Goal: Book appointment/travel/reservation

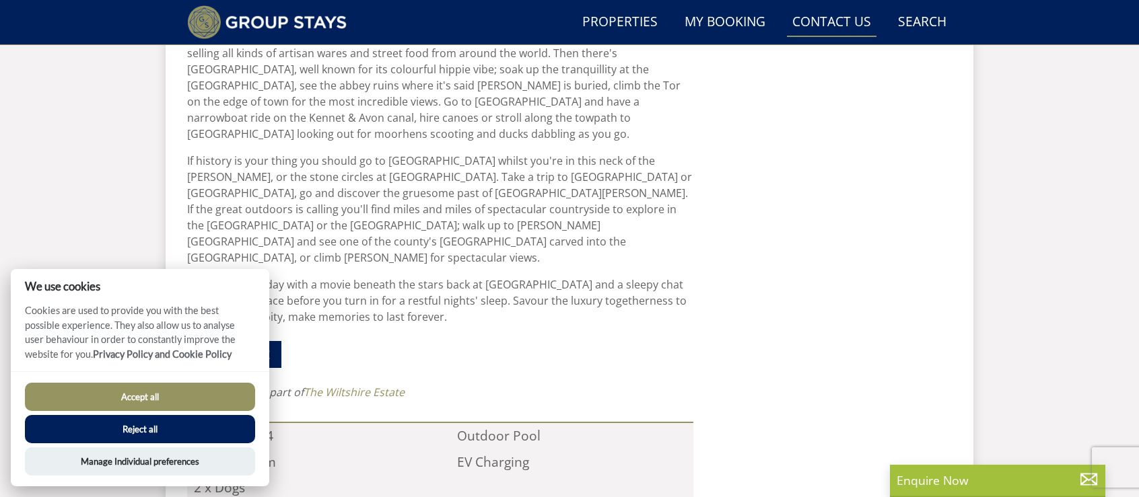
scroll to position [1066, 0]
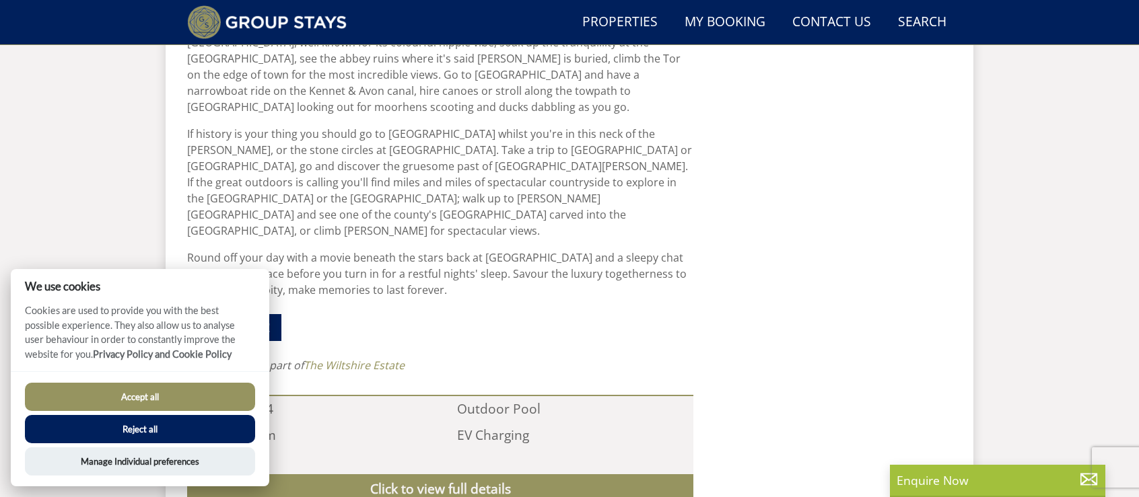
click at [198, 398] on button "Accept all" at bounding box center [140, 397] width 230 height 28
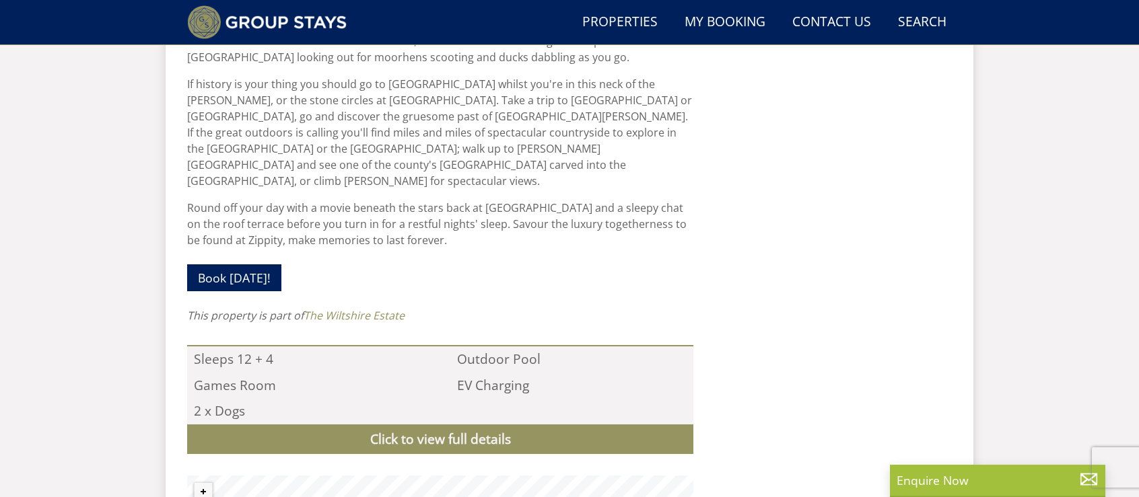
scroll to position [1171, 0]
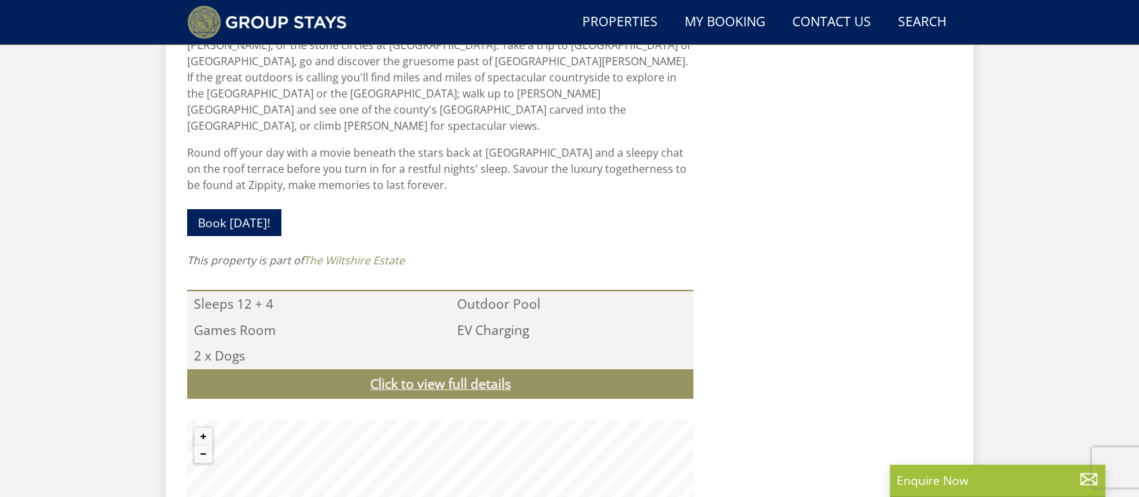
click at [540, 370] on link "Click to view full details" at bounding box center [440, 385] width 506 height 30
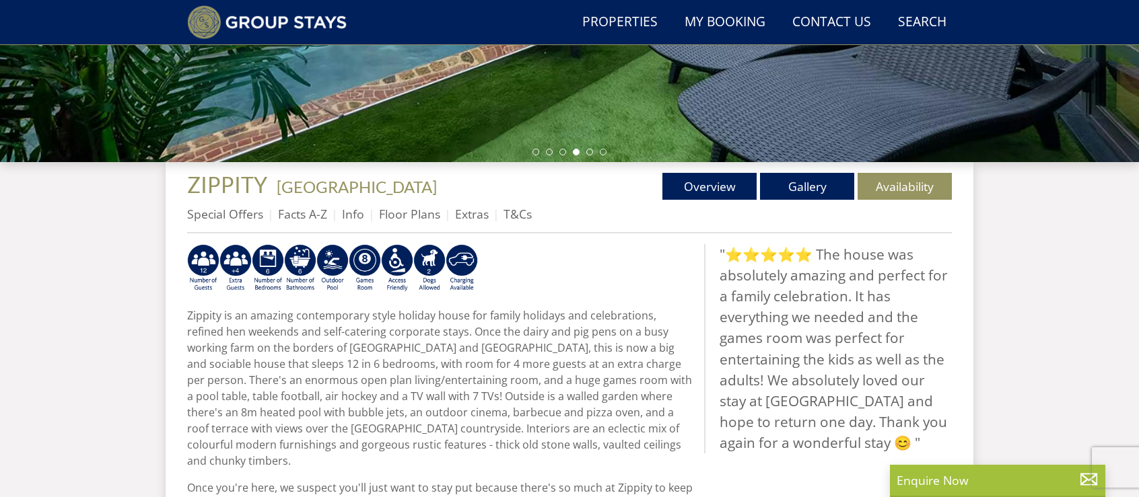
scroll to position [397, 0]
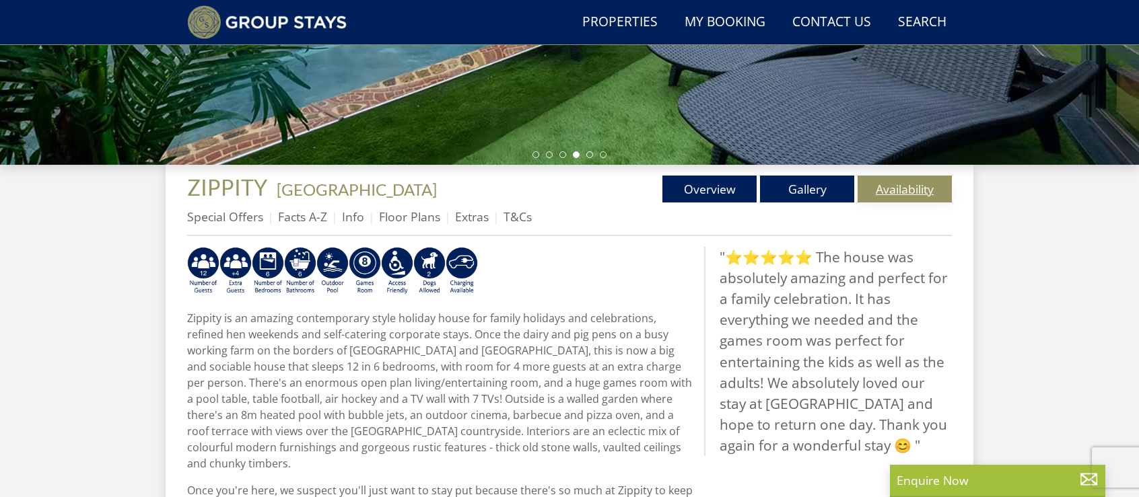
click at [879, 187] on link "Availability" at bounding box center [905, 189] width 94 height 27
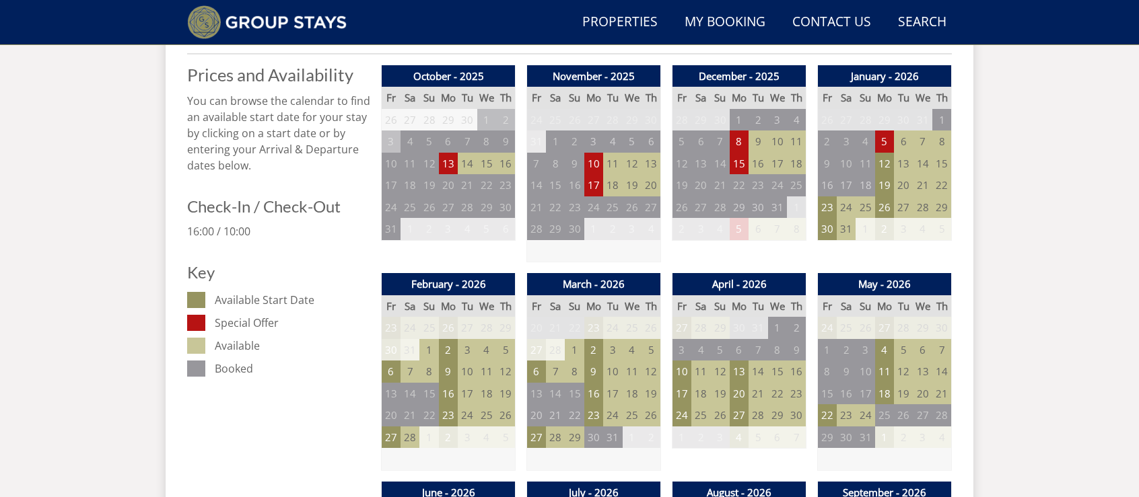
scroll to position [676, 0]
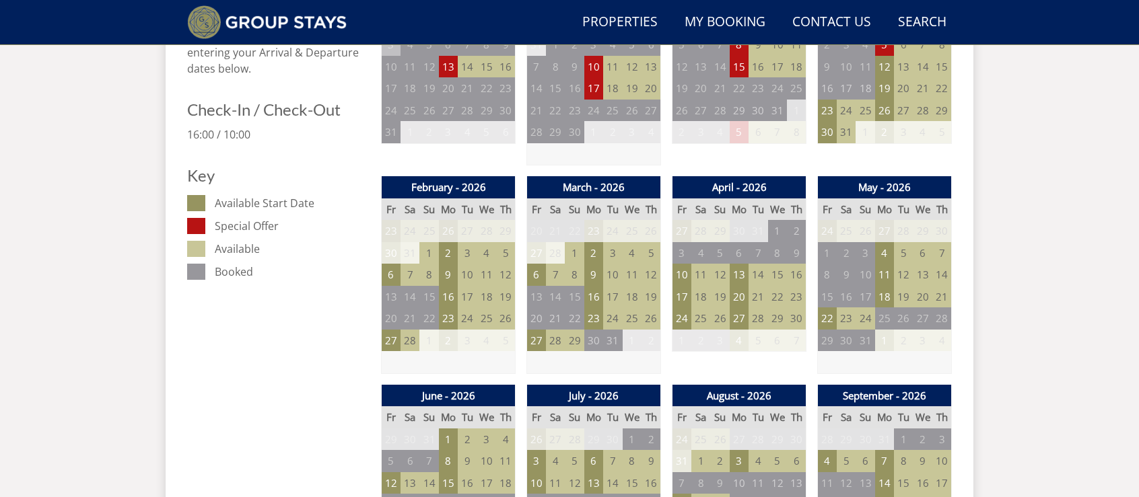
click at [899, 256] on td "5" at bounding box center [903, 253] width 19 height 22
click at [821, 321] on td "22" at bounding box center [827, 319] width 19 height 22
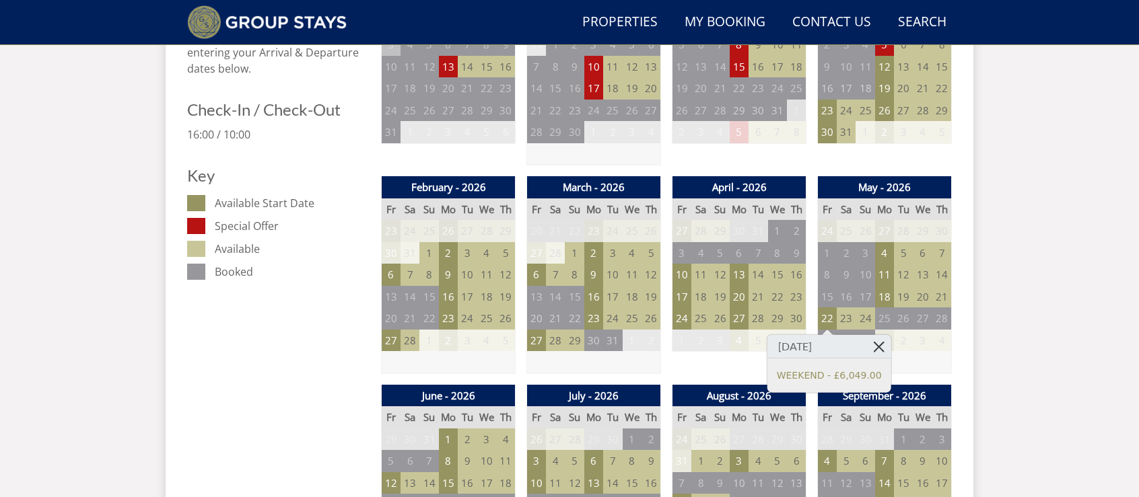
click at [871, 340] on link at bounding box center [880, 347] width 24 height 24
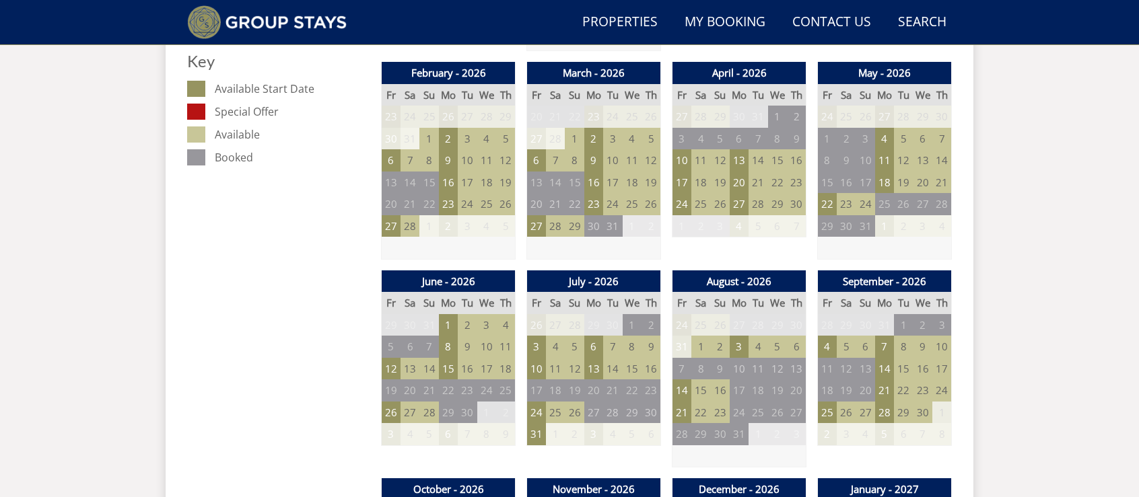
scroll to position [801, 0]
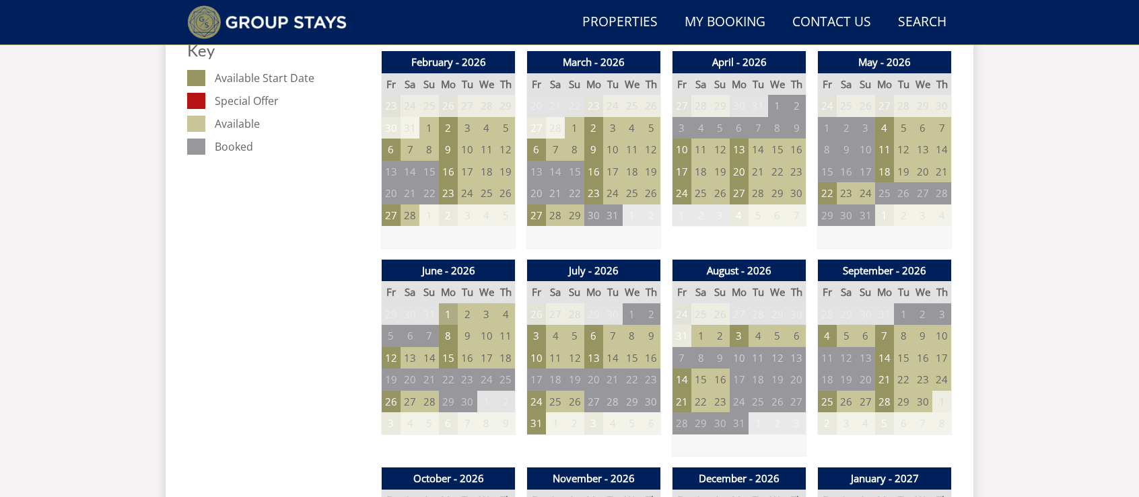
click at [443, 312] on td "1" at bounding box center [448, 315] width 19 height 22
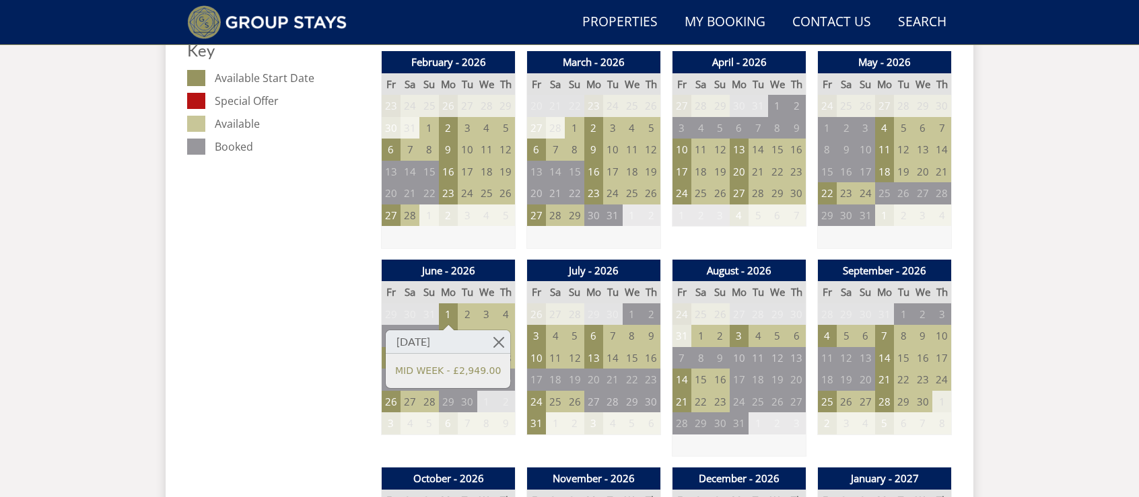
click at [467, 310] on td "2" at bounding box center [467, 315] width 19 height 22
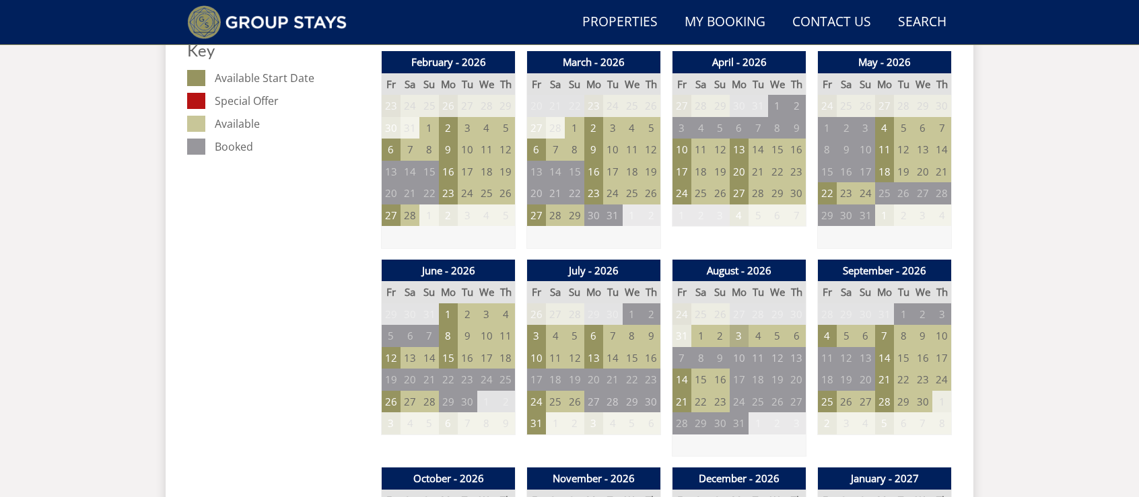
click at [744, 332] on td "3" at bounding box center [739, 336] width 19 height 22
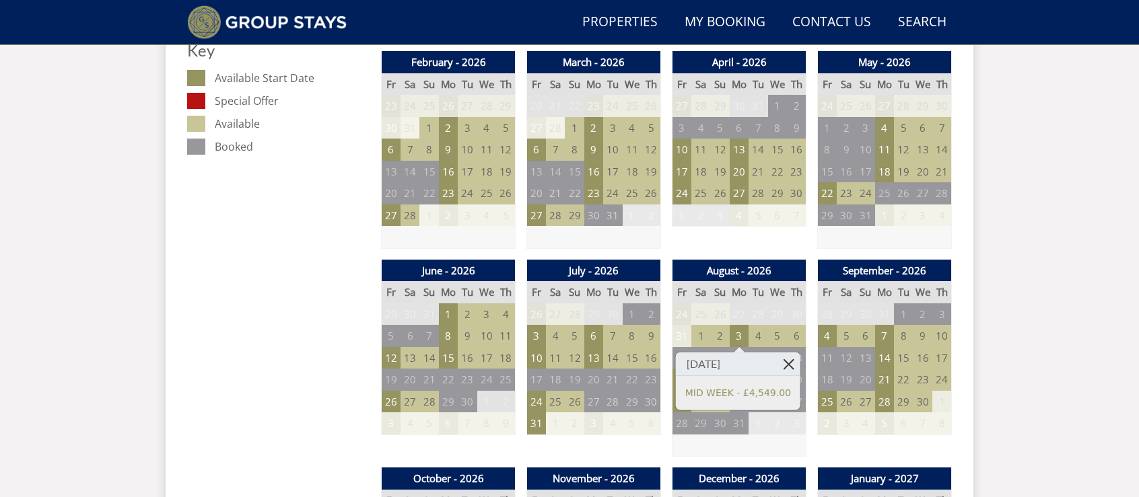
click at [790, 360] on link at bounding box center [789, 365] width 24 height 24
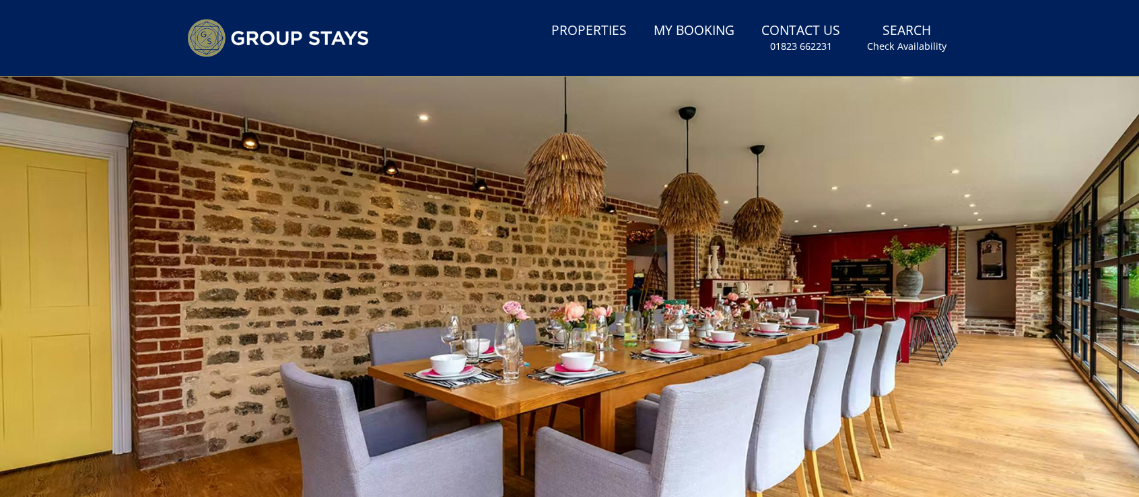
scroll to position [0, 0]
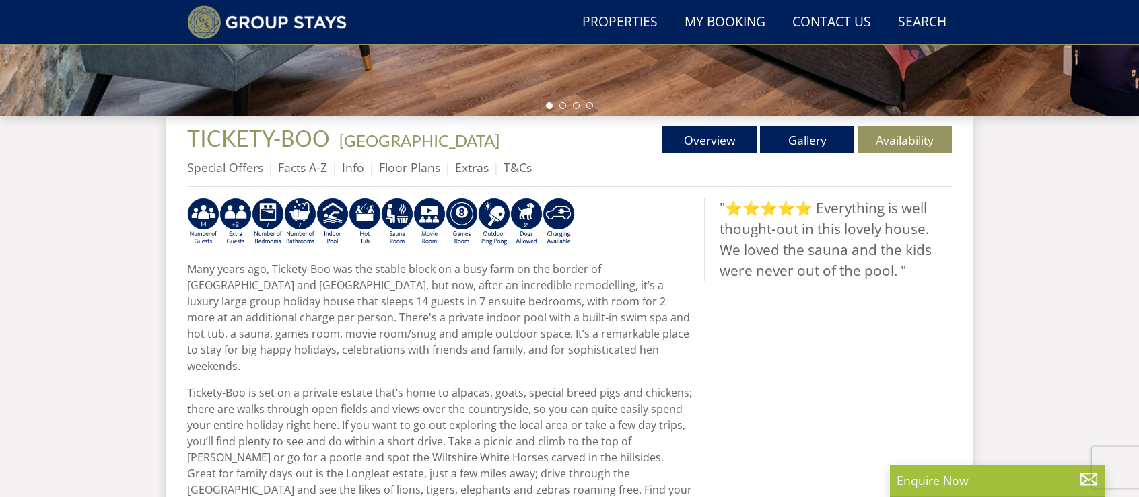
scroll to position [426, 0]
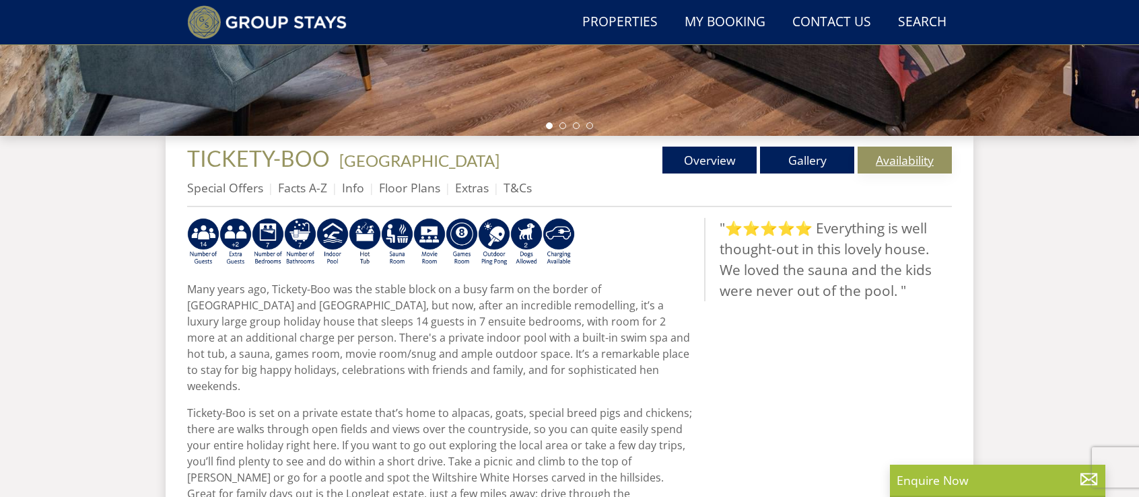
click at [910, 169] on link "Availability" at bounding box center [905, 160] width 94 height 27
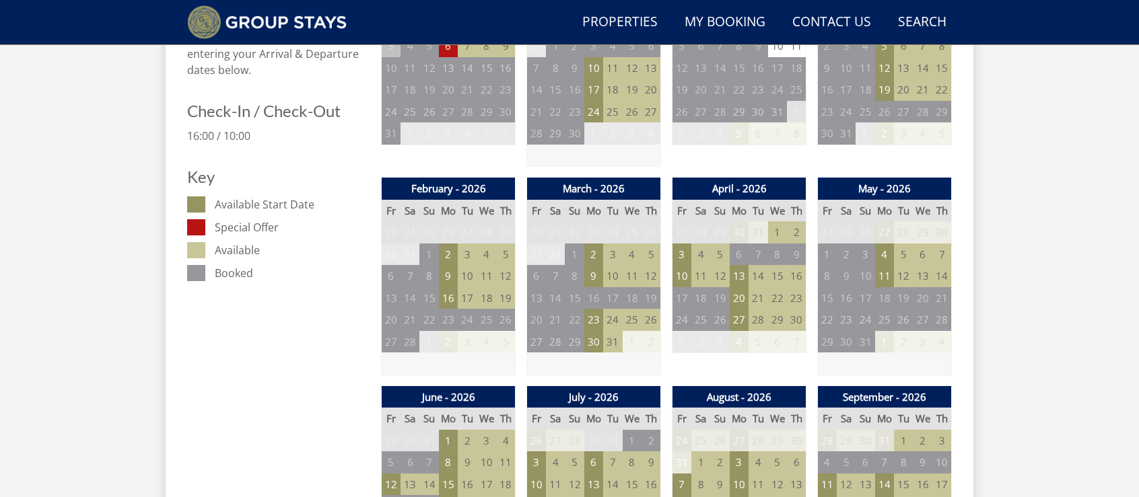
scroll to position [669, 0]
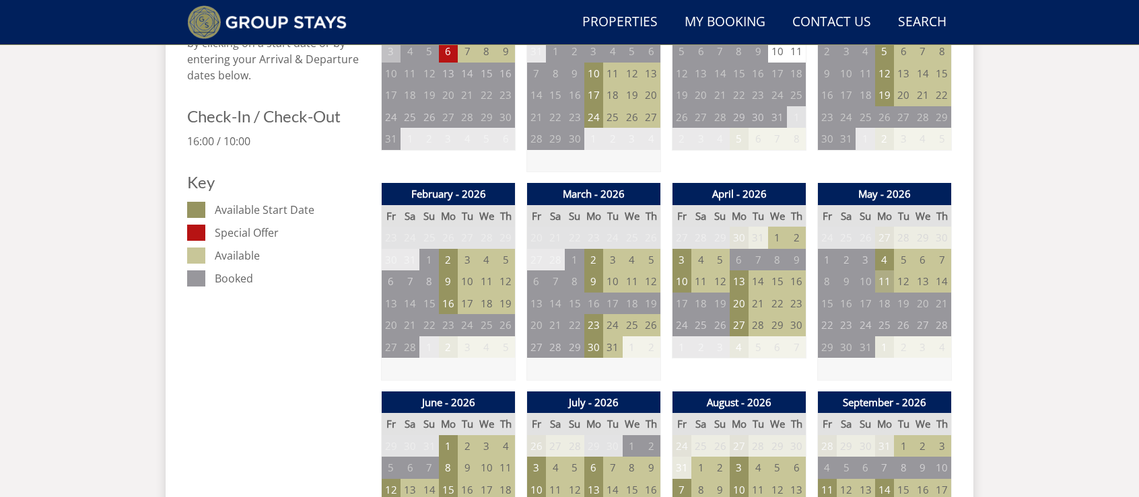
click at [885, 278] on td "11" at bounding box center [884, 282] width 19 height 22
click at [936, 308] on link at bounding box center [934, 310] width 24 height 24
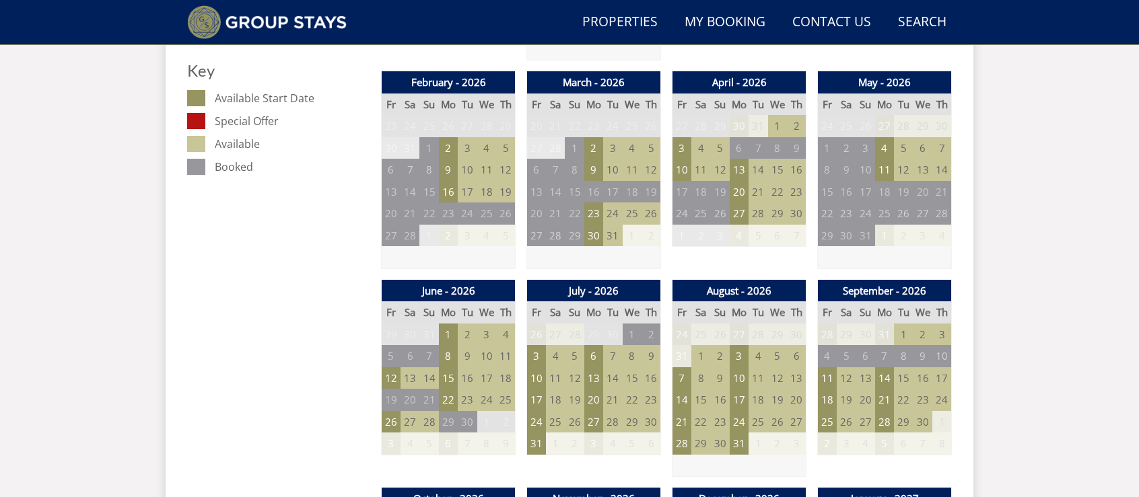
scroll to position [792, 0]
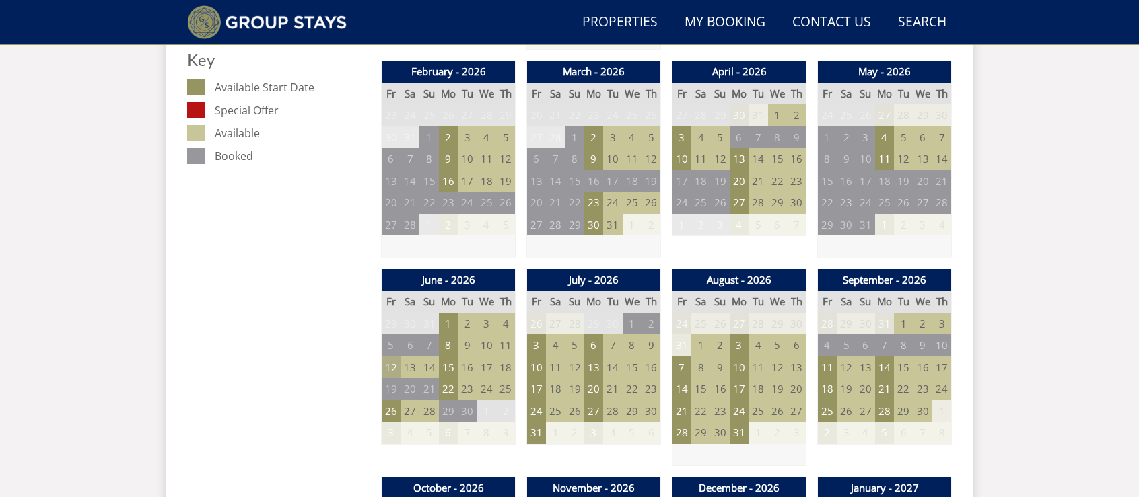
click at [386, 363] on td "12" at bounding box center [391, 368] width 19 height 22
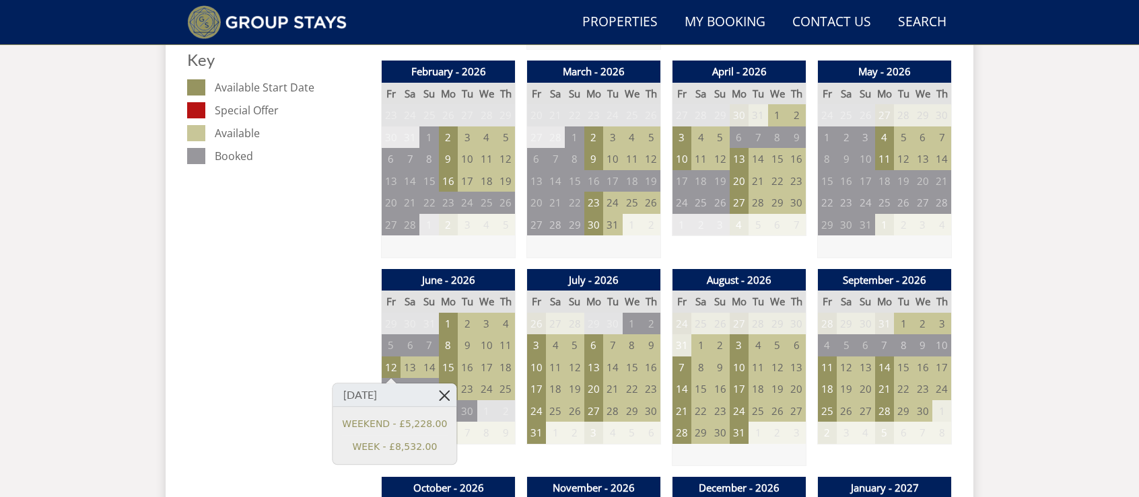
click at [436, 396] on link at bounding box center [445, 396] width 24 height 24
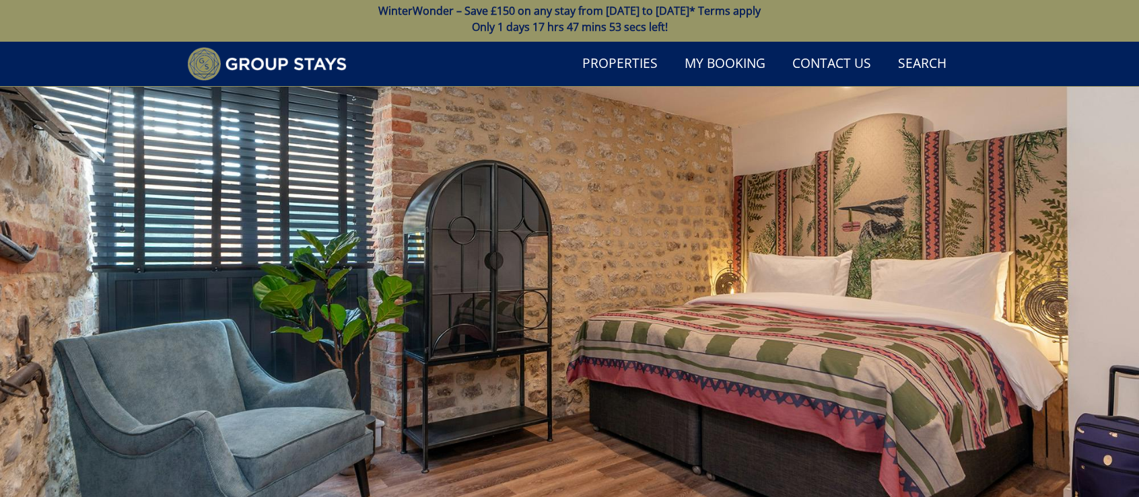
scroll to position [0, 0]
